Goal: Task Accomplishment & Management: Manage account settings

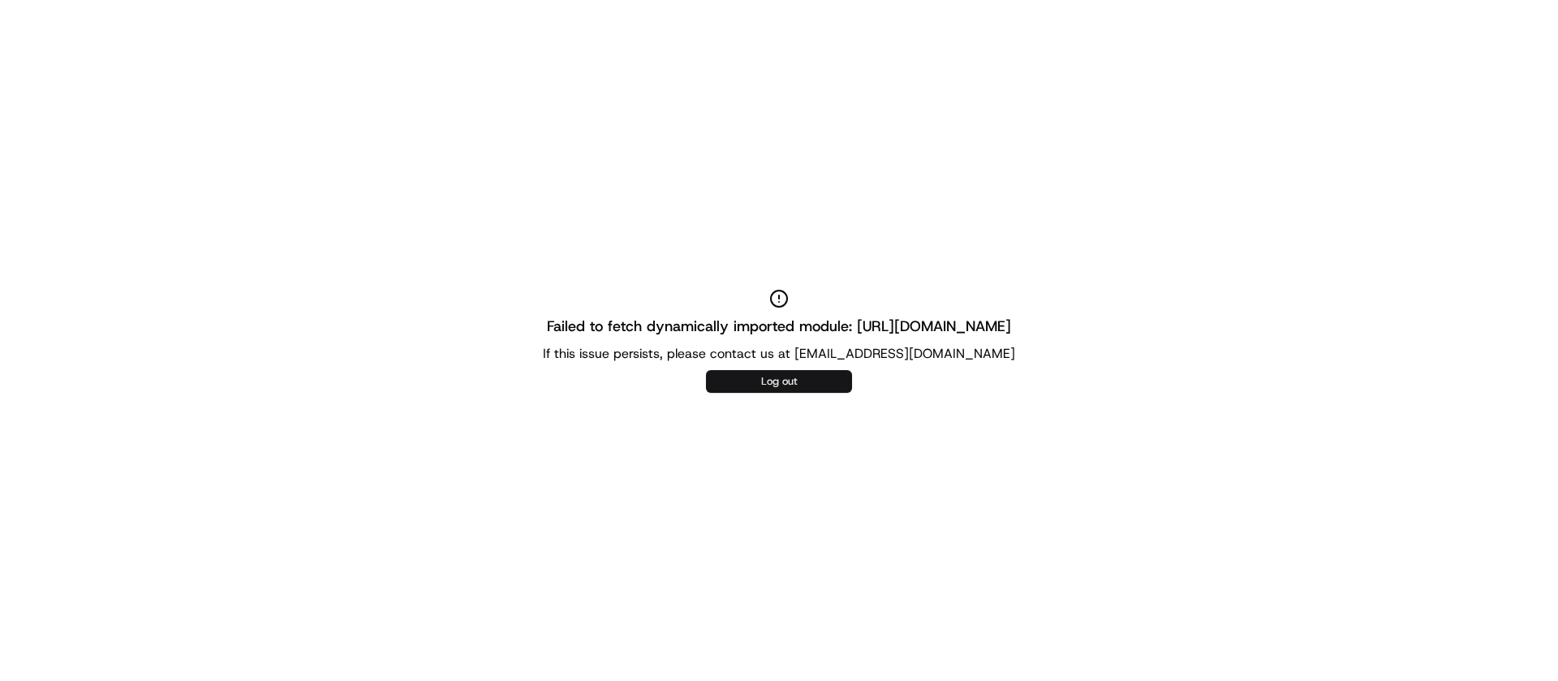
click at [783, 381] on button "Log out" at bounding box center [779, 381] width 146 height 23
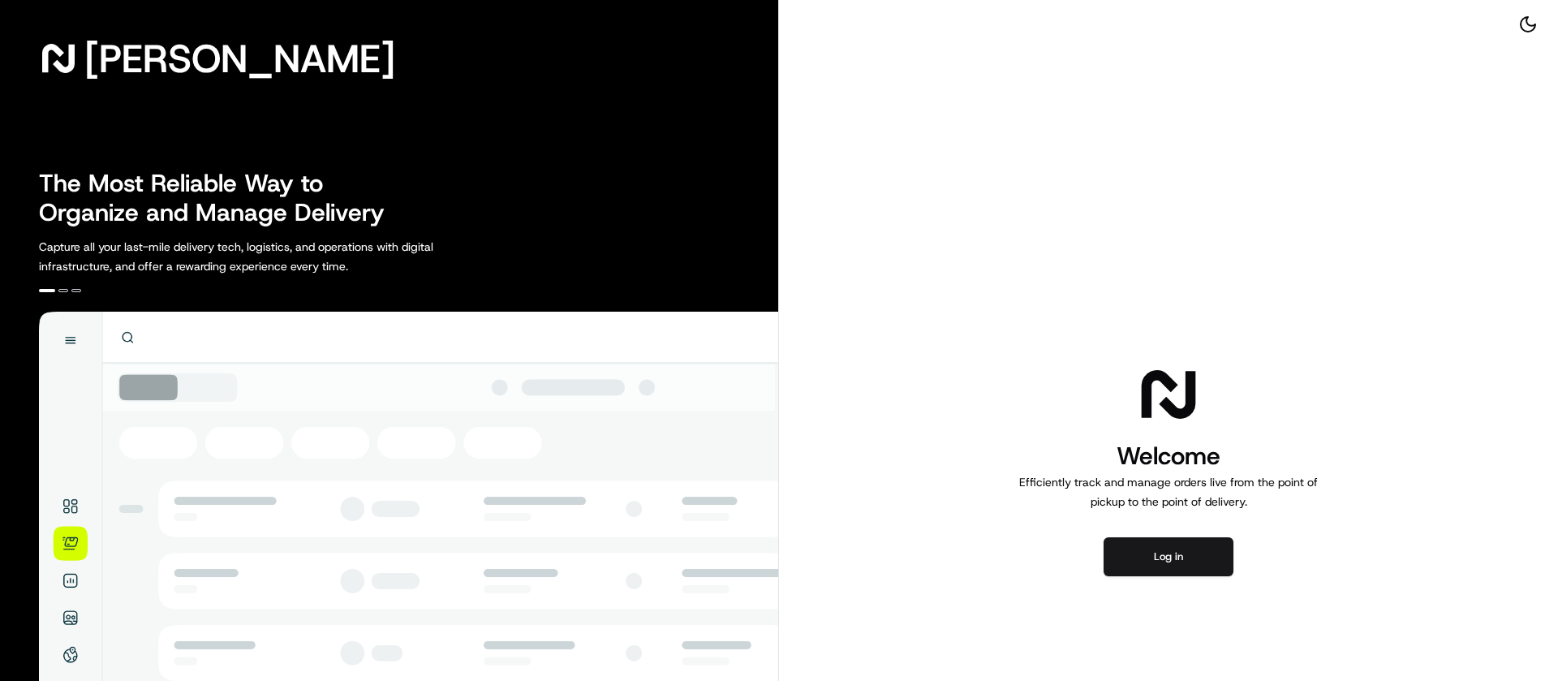
click at [1189, 557] on button "Log in" at bounding box center [1168, 556] width 130 height 39
